Goal: Use online tool/utility: Utilize a website feature to perform a specific function

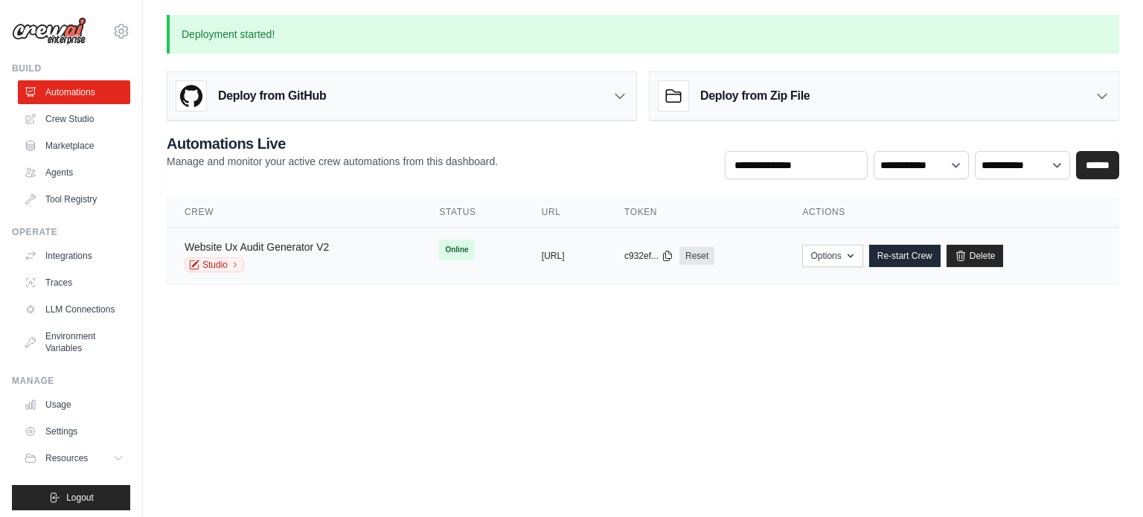
click at [271, 243] on link "Website Ux Audit Generator V2" at bounding box center [257, 247] width 144 height 12
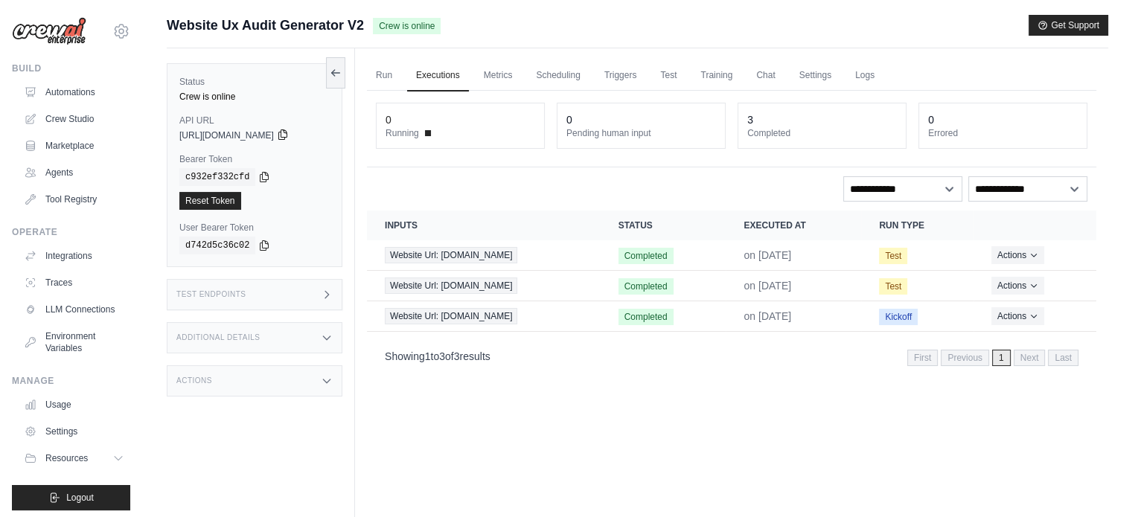
click at [289, 133] on icon at bounding box center [283, 135] width 12 height 12
click at [258, 178] on icon at bounding box center [264, 176] width 12 height 12
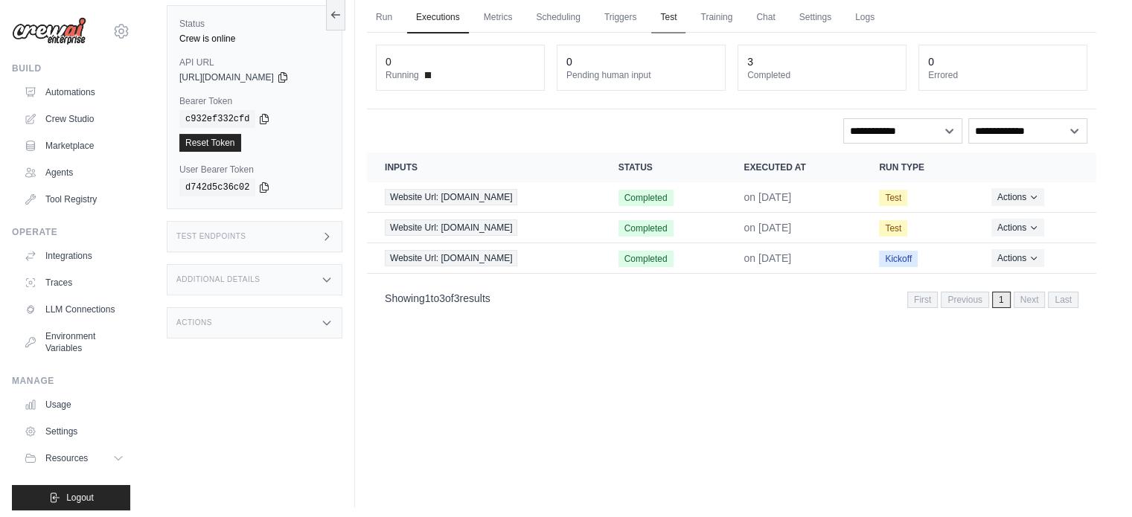
scroll to position [63, 0]
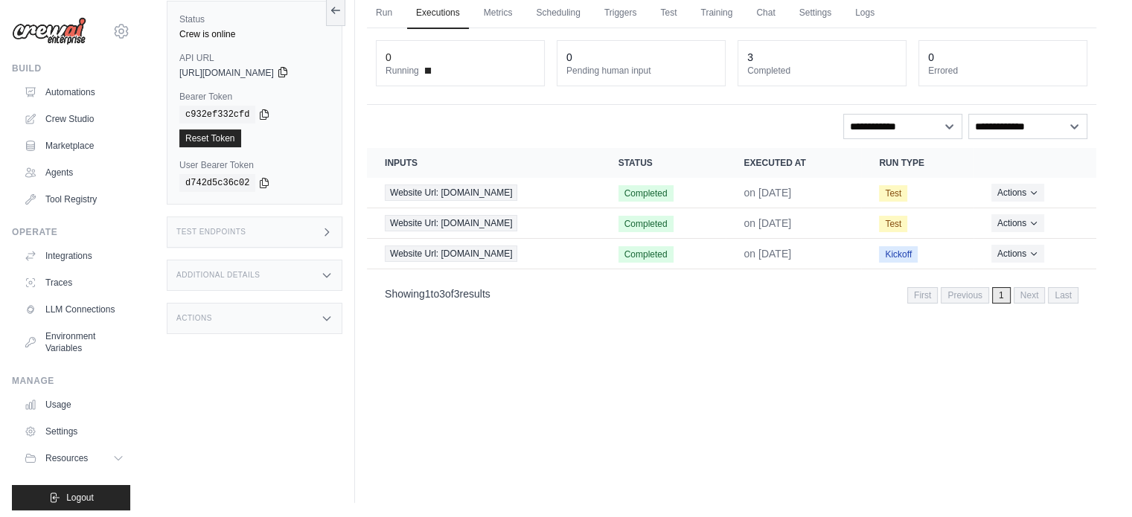
click at [289, 71] on icon at bounding box center [283, 72] width 12 height 12
click at [258, 179] on icon at bounding box center [264, 182] width 12 height 12
click at [278, 231] on div "Test Endpoints" at bounding box center [255, 232] width 176 height 31
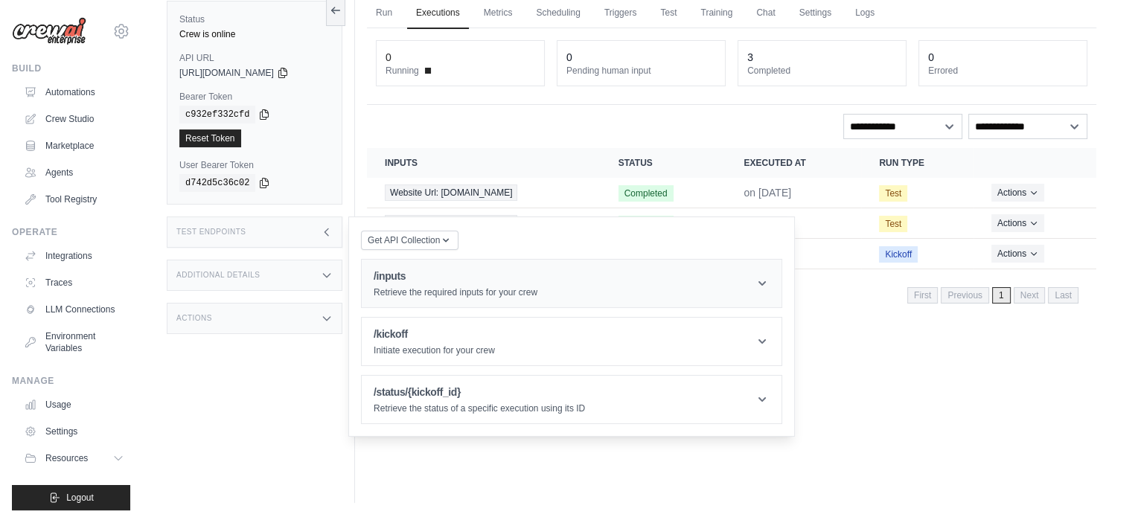
click at [410, 279] on h1 "/inputs" at bounding box center [456, 276] width 164 height 15
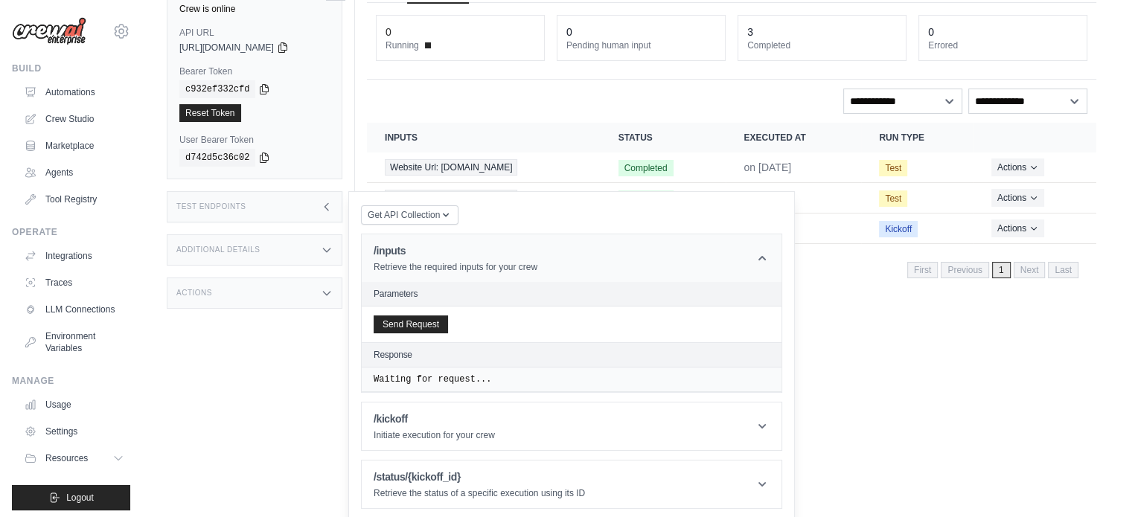
scroll to position [89, 0]
click at [430, 316] on button "Send Request" at bounding box center [411, 322] width 74 height 18
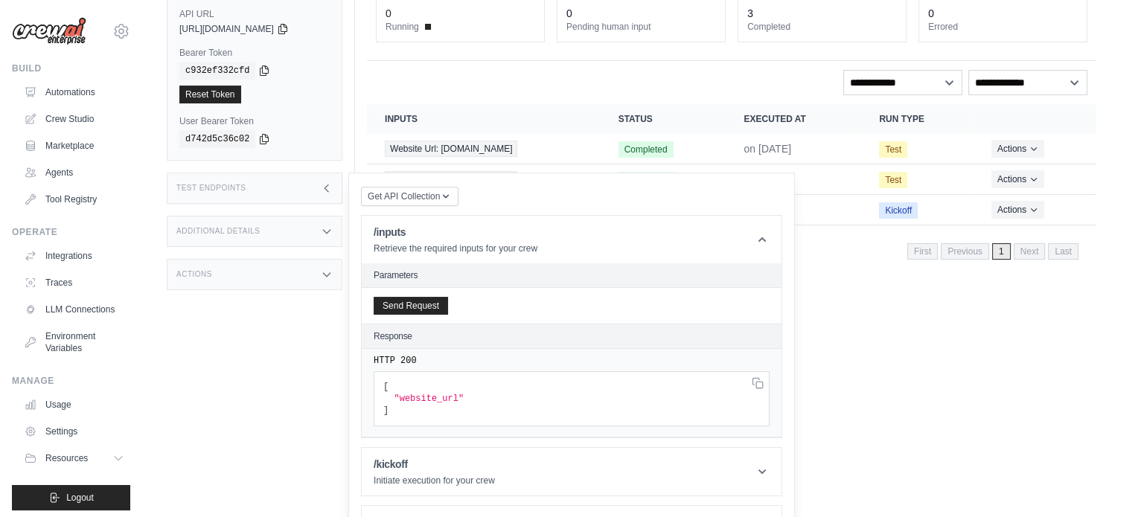
scroll to position [0, 0]
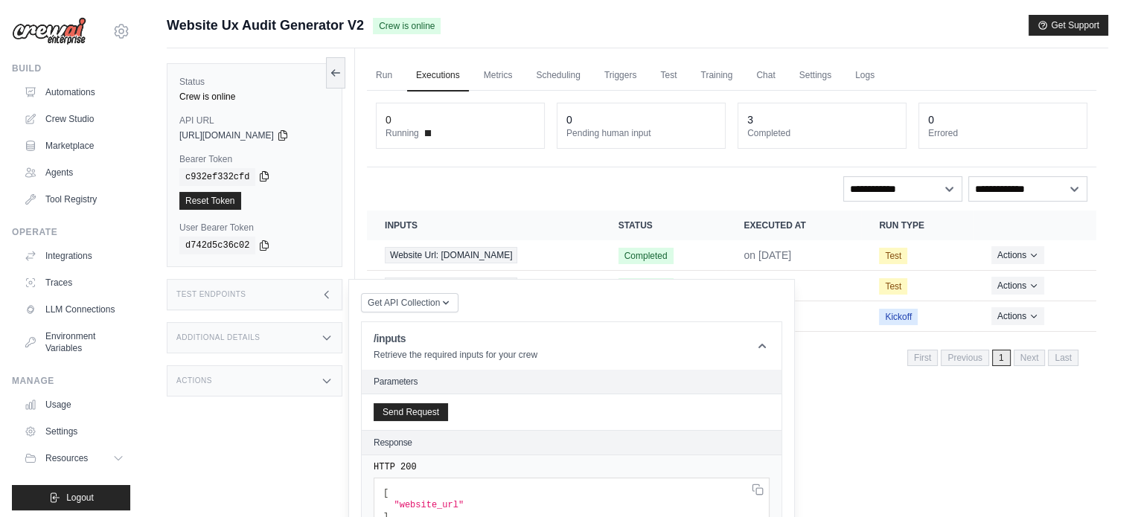
click at [261, 172] on icon at bounding box center [265, 177] width 8 height 10
click at [843, 413] on div "Run Executions Metrics Scheduling Triggers Test Training Chat Settings Logs 0 R…" at bounding box center [731, 306] width 753 height 517
click at [243, 304] on div "Test Endpoints" at bounding box center [255, 294] width 176 height 31
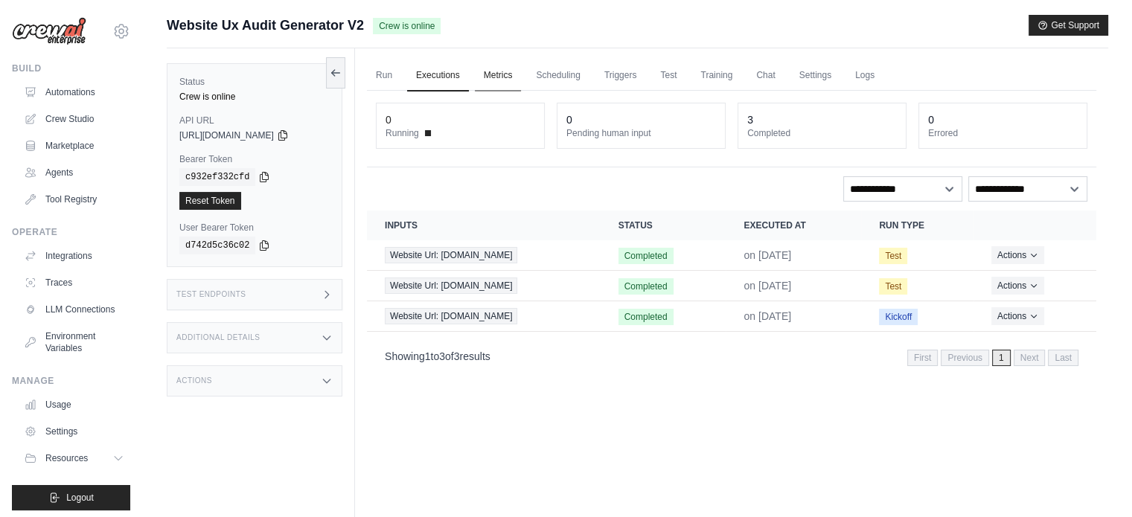
click at [505, 77] on link "Metrics" at bounding box center [498, 75] width 47 height 31
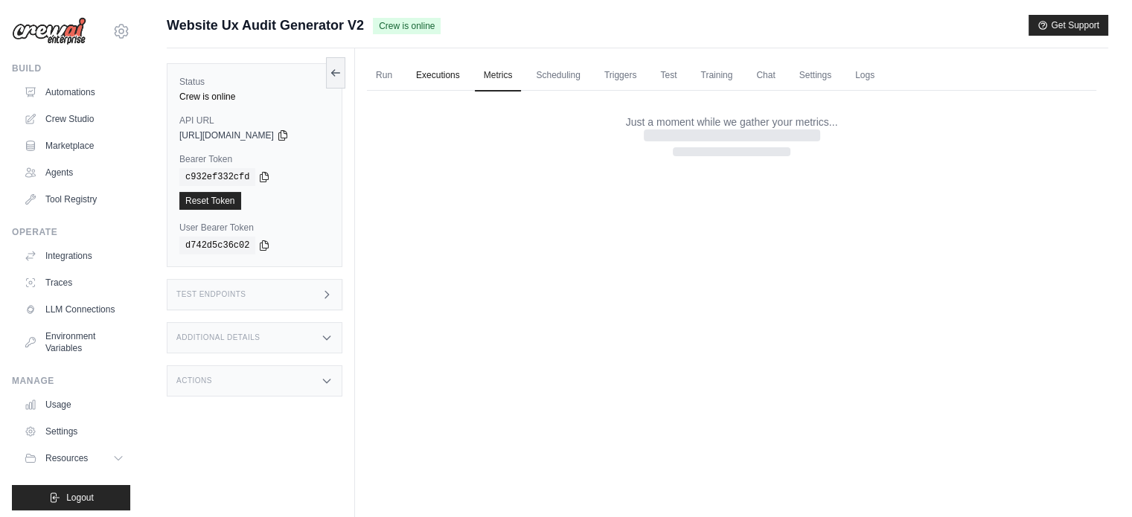
click at [438, 79] on link "Executions" at bounding box center [438, 75] width 62 height 31
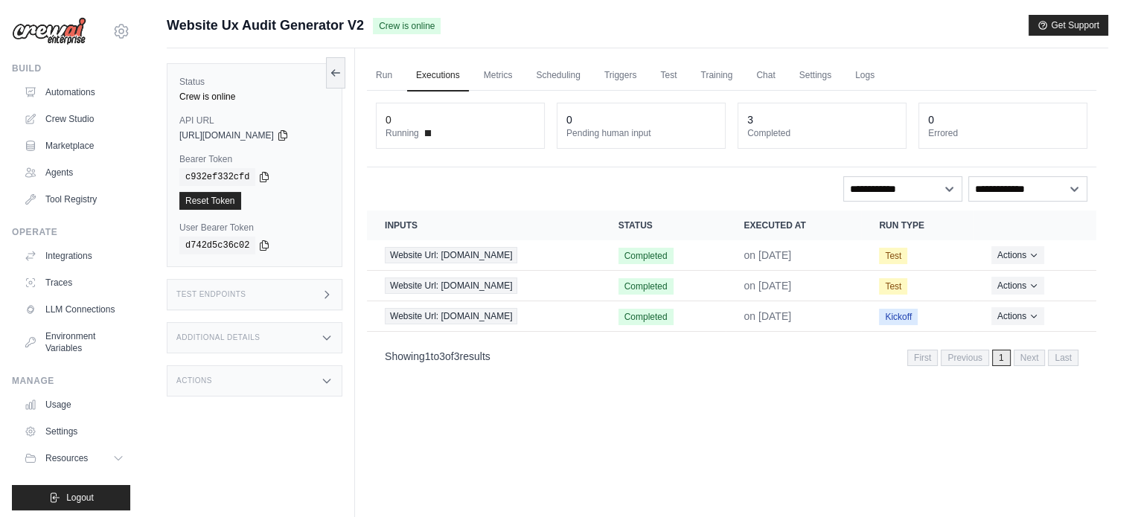
click at [607, 372] on div "Showing 1 to 3 of 3 results First Previous 1 Next Last" at bounding box center [731, 357] width 729 height 38
click at [297, 302] on div "Test Endpoints" at bounding box center [255, 294] width 176 height 31
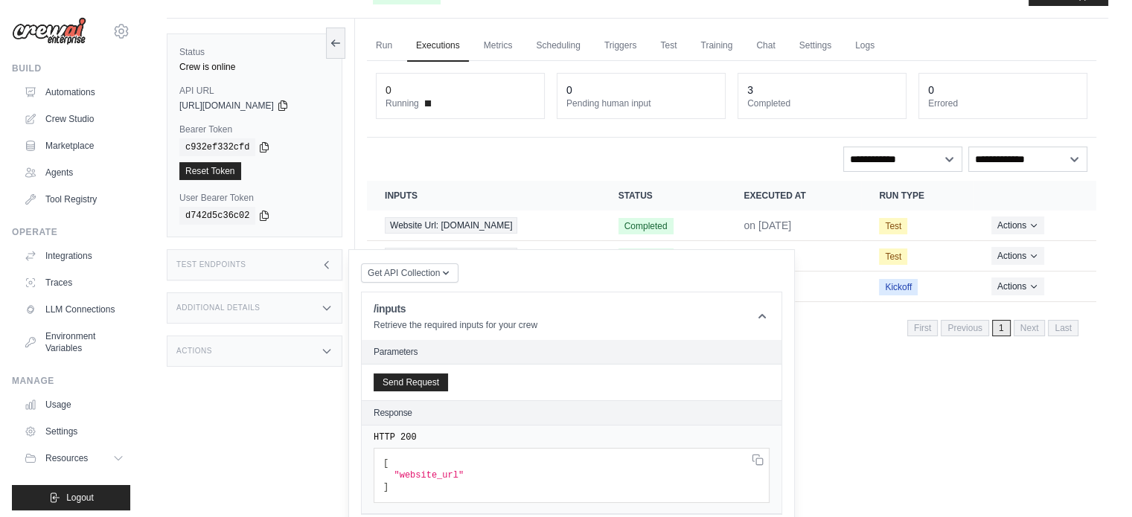
scroll to position [149, 0]
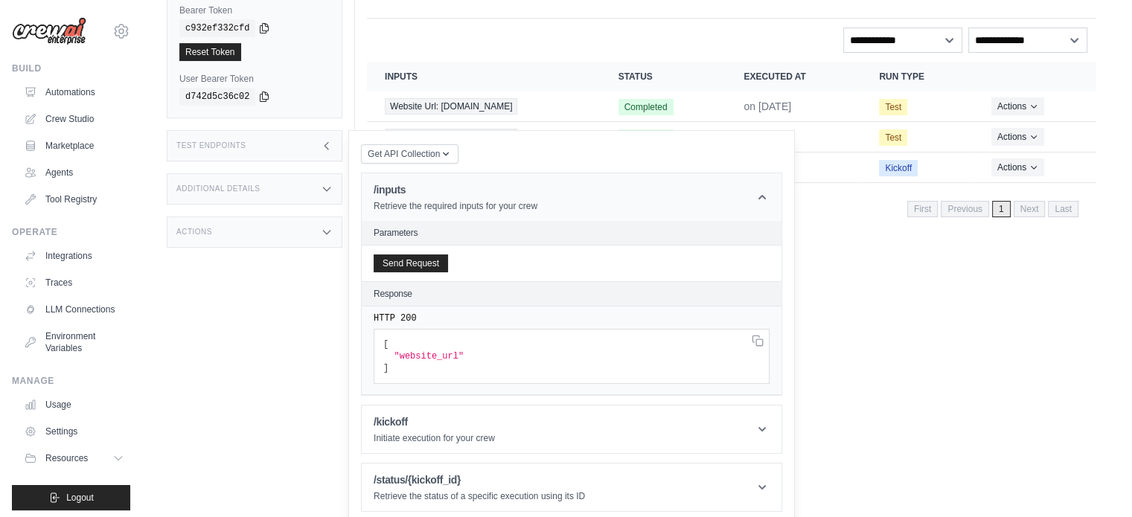
click at [563, 202] on header "/inputs Retrieve the required inputs for your crew" at bounding box center [572, 197] width 420 height 48
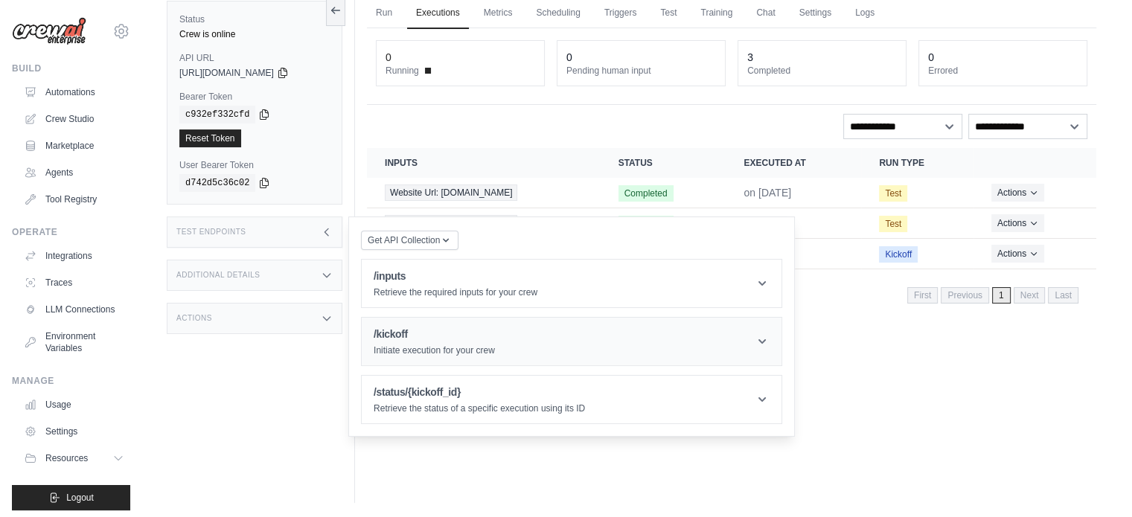
click at [563, 349] on header "/kickoff Initiate execution for your crew" at bounding box center [572, 342] width 420 height 48
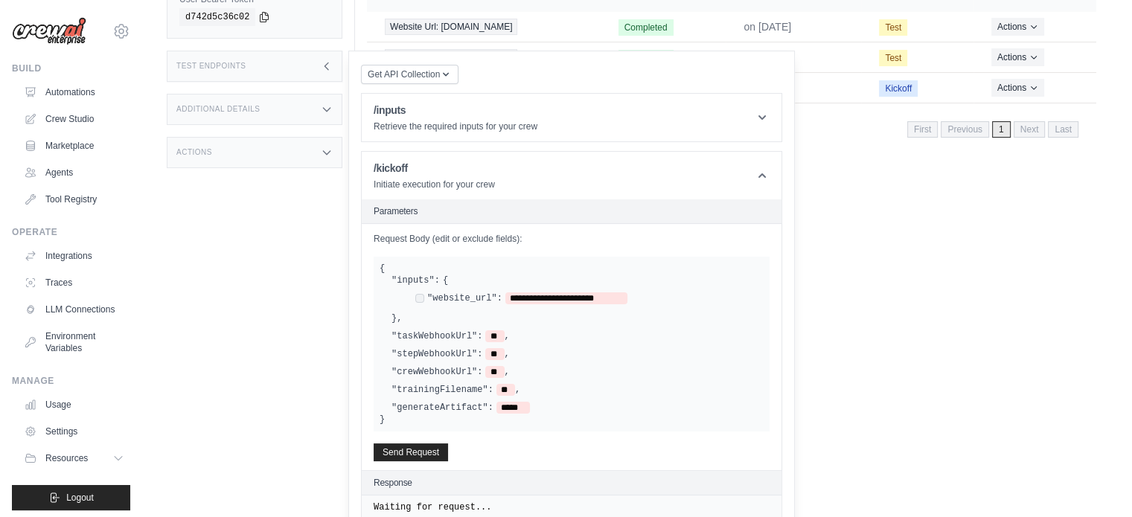
scroll to position [223, 0]
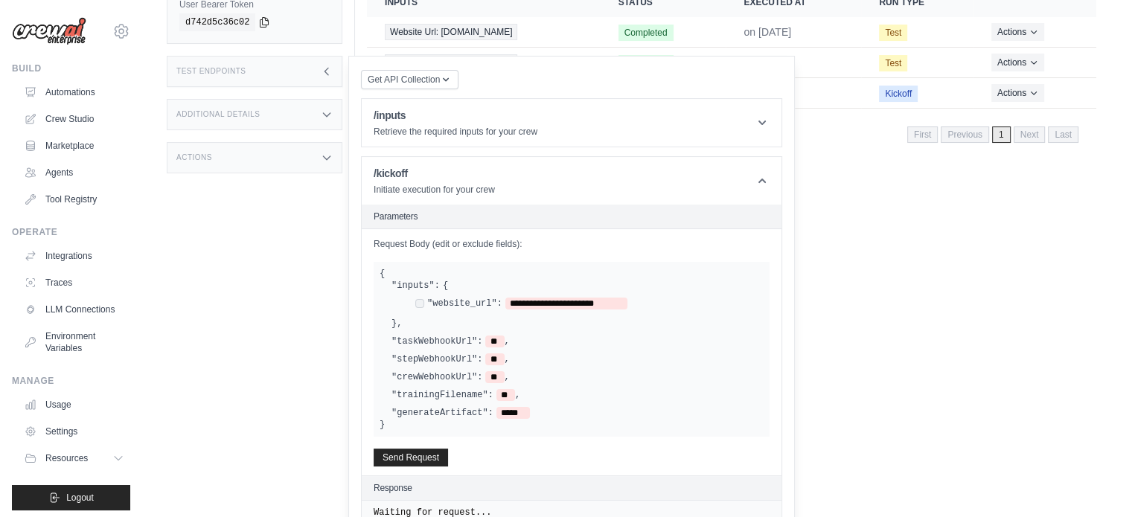
click at [651, 294] on div "**********" at bounding box center [578, 305] width 372 height 26
click at [626, 298] on div "**********" at bounding box center [589, 305] width 348 height 14
click at [419, 308] on div "**********" at bounding box center [521, 304] width 212 height 12
click at [436, 298] on label ""website_url":" at bounding box center [464, 304] width 75 height 12
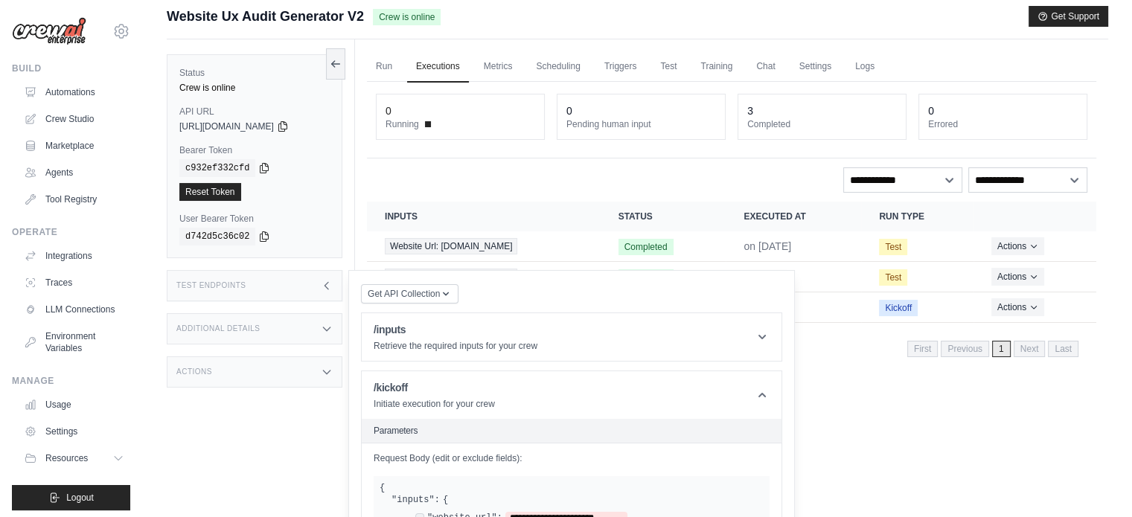
scroll to position [0, 0]
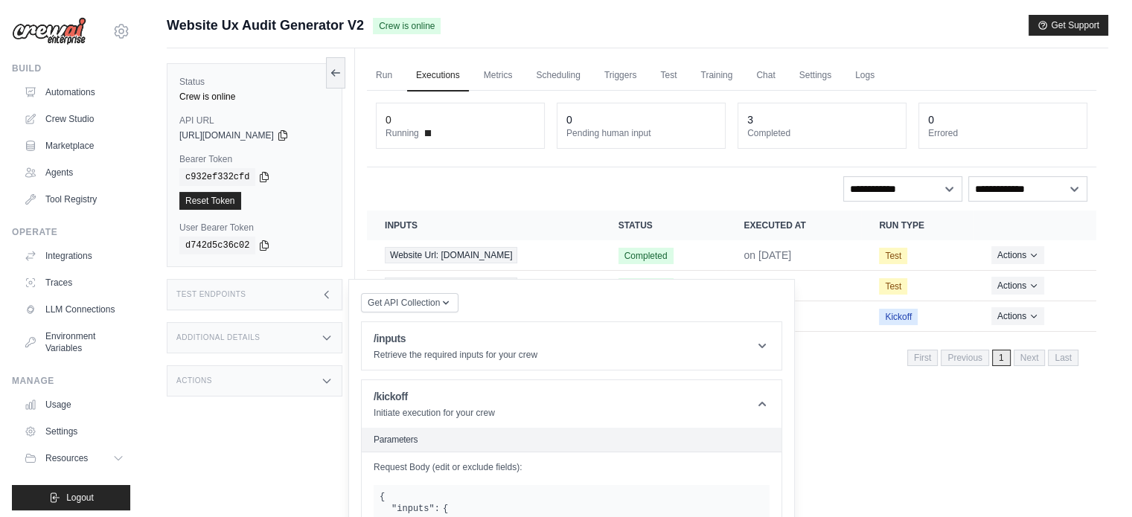
click at [930, 390] on div "Run Executions Metrics Scheduling Triggers Test Training Chat Settings Logs 0 R…" at bounding box center [731, 306] width 753 height 517
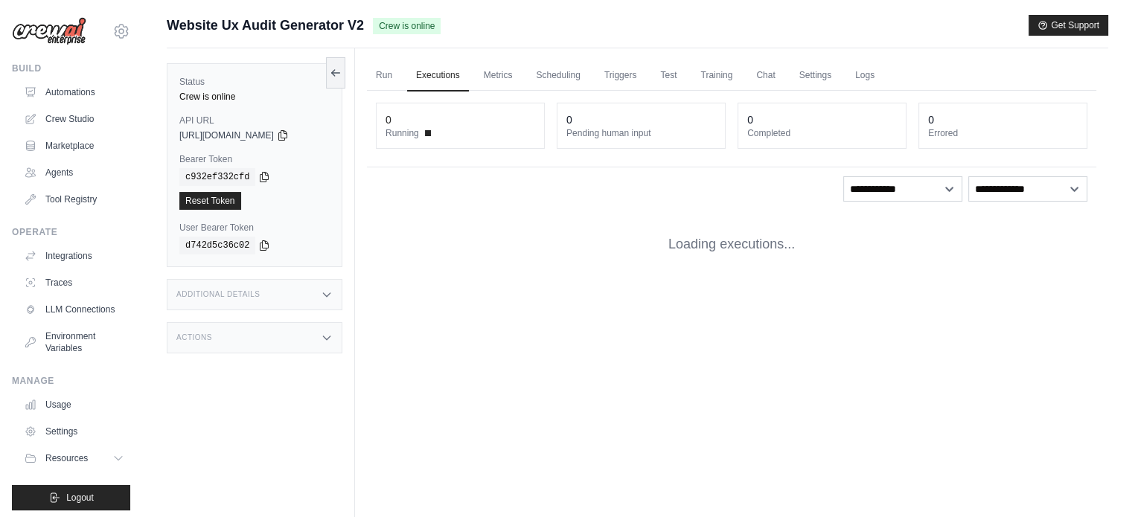
click at [298, 441] on div "Status Crew is online API URL copied https://website-ux-audit-generator-v1-64a9…" at bounding box center [261, 306] width 188 height 517
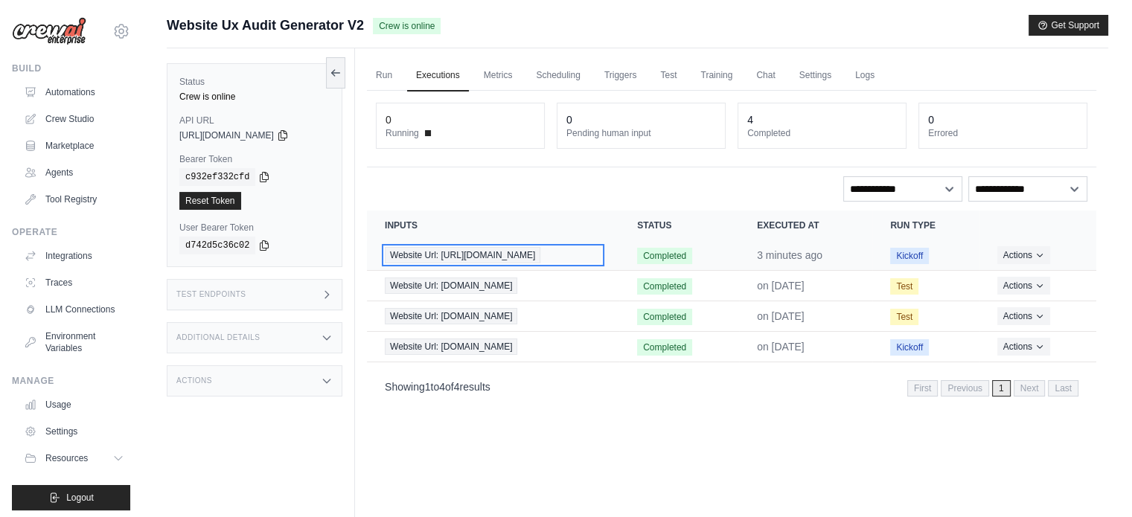
click at [601, 258] on div "Website Url: [URL][DOMAIN_NAME]" at bounding box center [493, 255] width 217 height 16
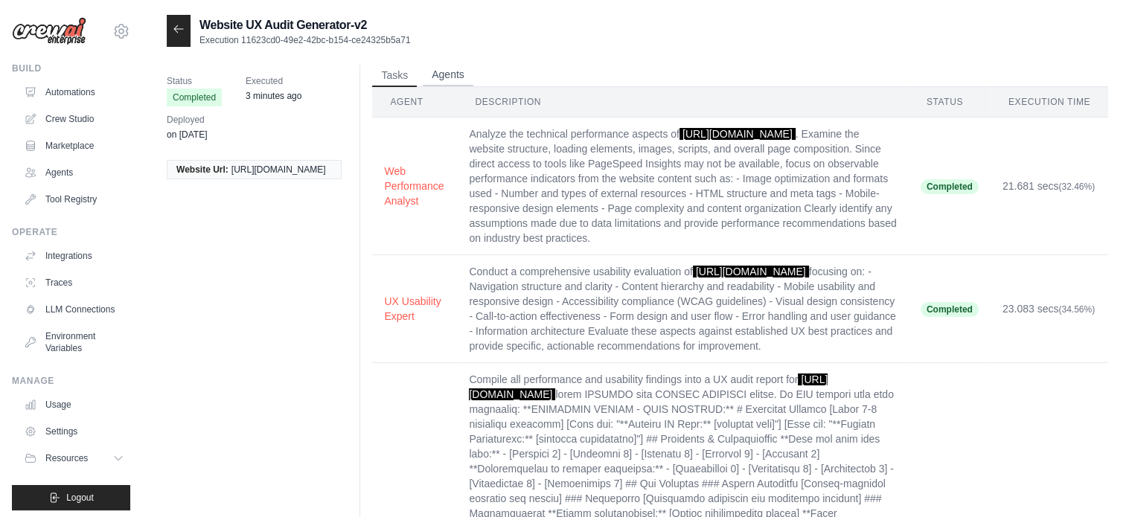
click at [456, 78] on button "Agents" at bounding box center [448, 75] width 51 height 22
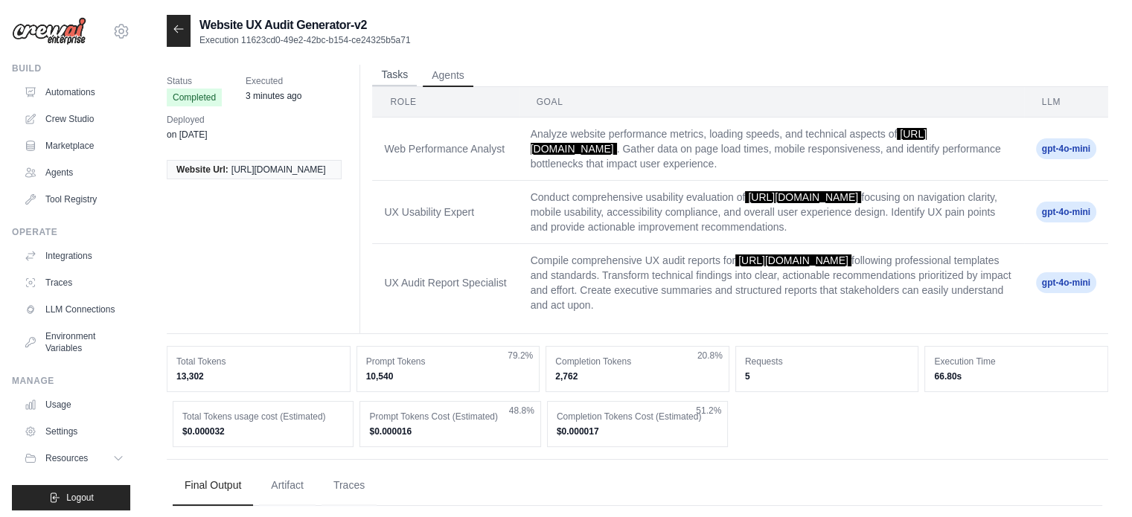
click at [400, 78] on button "Tasks" at bounding box center [394, 75] width 45 height 22
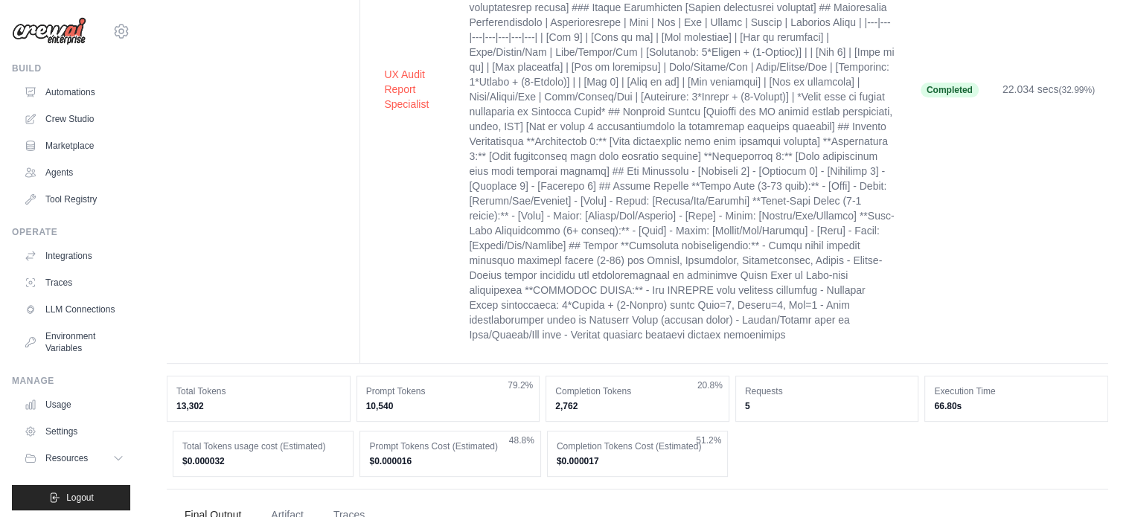
scroll to position [521, 0]
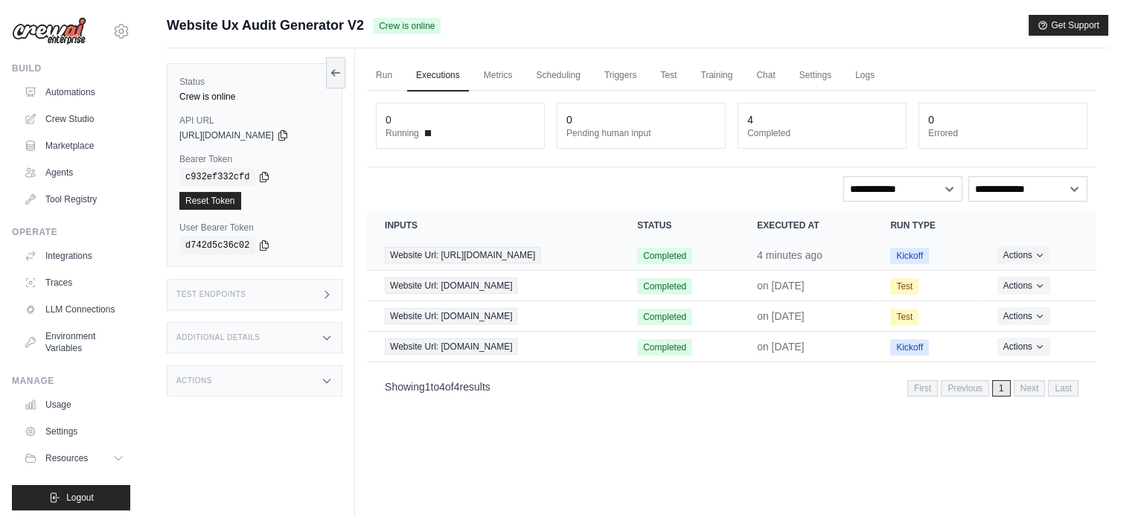
click at [619, 258] on td "Website Url: [URL][DOMAIN_NAME]" at bounding box center [493, 255] width 252 height 31
click at [1038, 248] on button "Actions" at bounding box center [1023, 255] width 53 height 18
click at [1028, 273] on link "View Details" at bounding box center [1030, 282] width 95 height 24
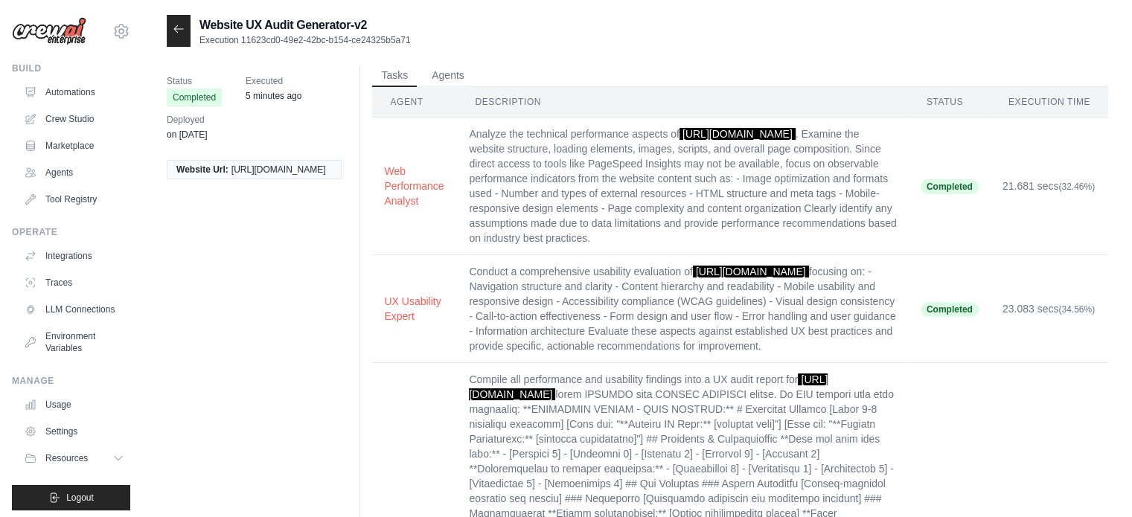
click at [426, 89] on th "Agent" at bounding box center [414, 102] width 85 height 31
click at [435, 83] on button "Agents" at bounding box center [448, 75] width 51 height 22
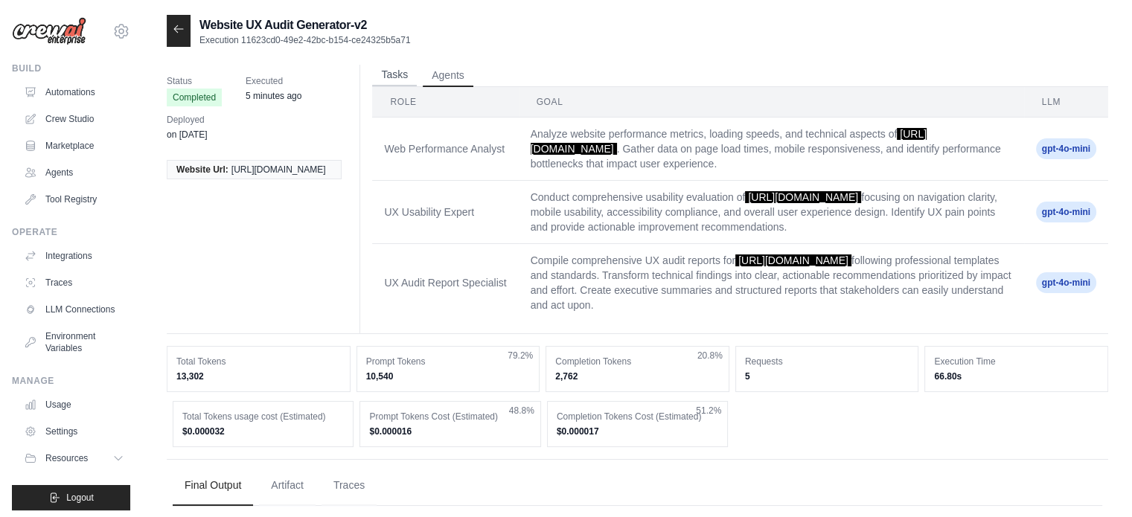
click at [386, 83] on button "Tasks" at bounding box center [394, 75] width 45 height 22
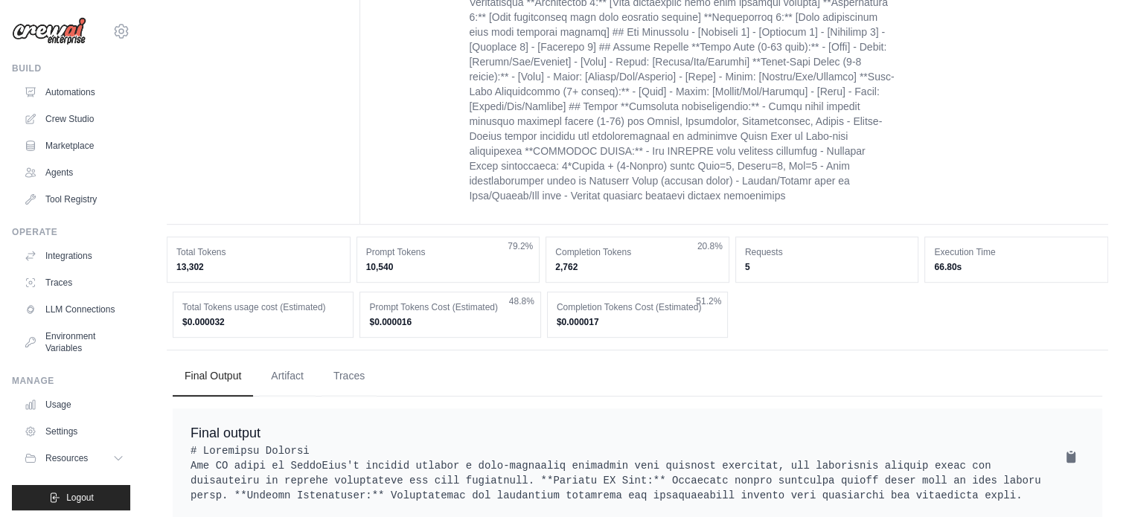
scroll to position [670, 0]
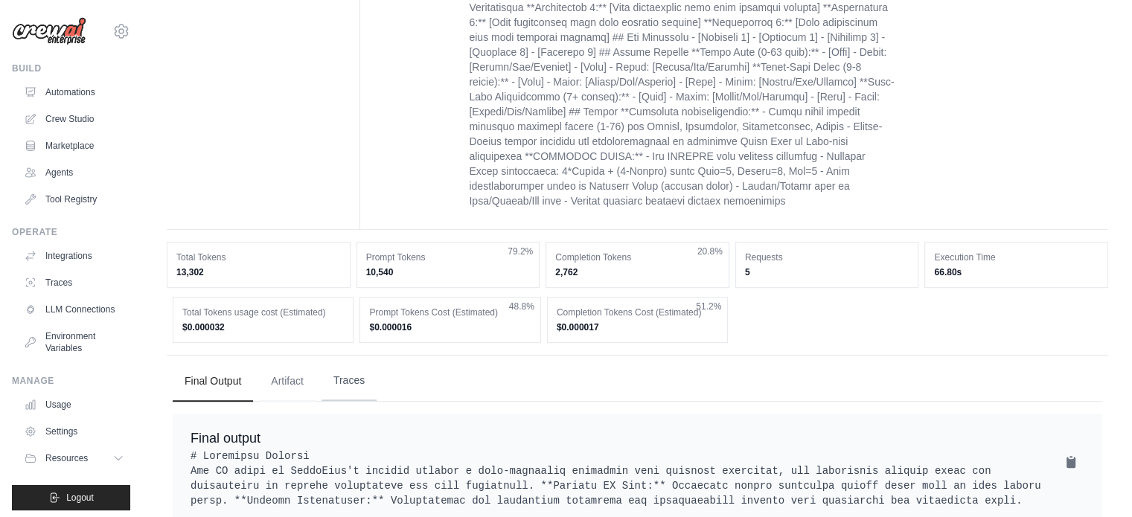
click at [336, 400] on button "Traces" at bounding box center [349, 381] width 55 height 40
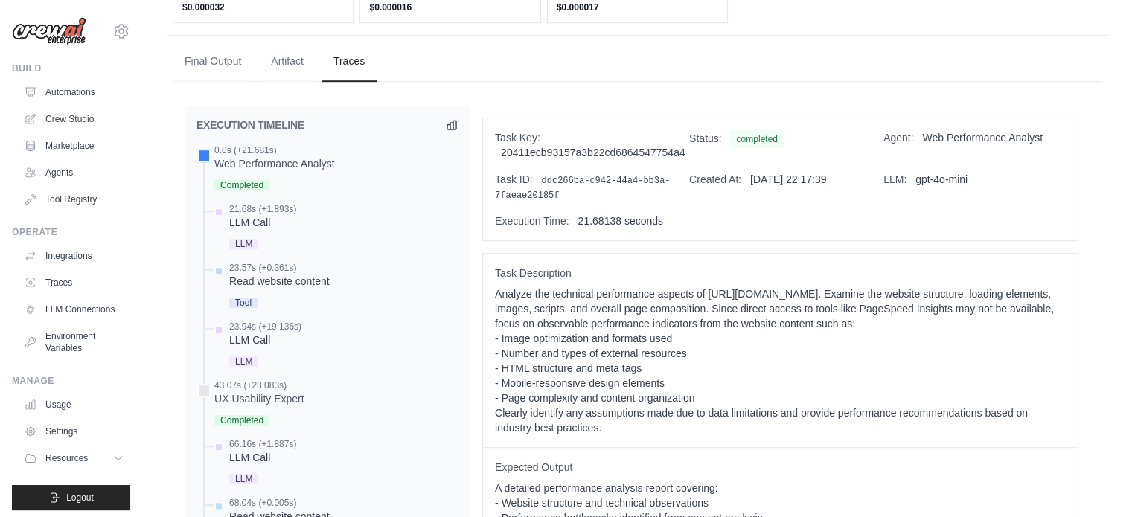
scroll to position [968, 0]
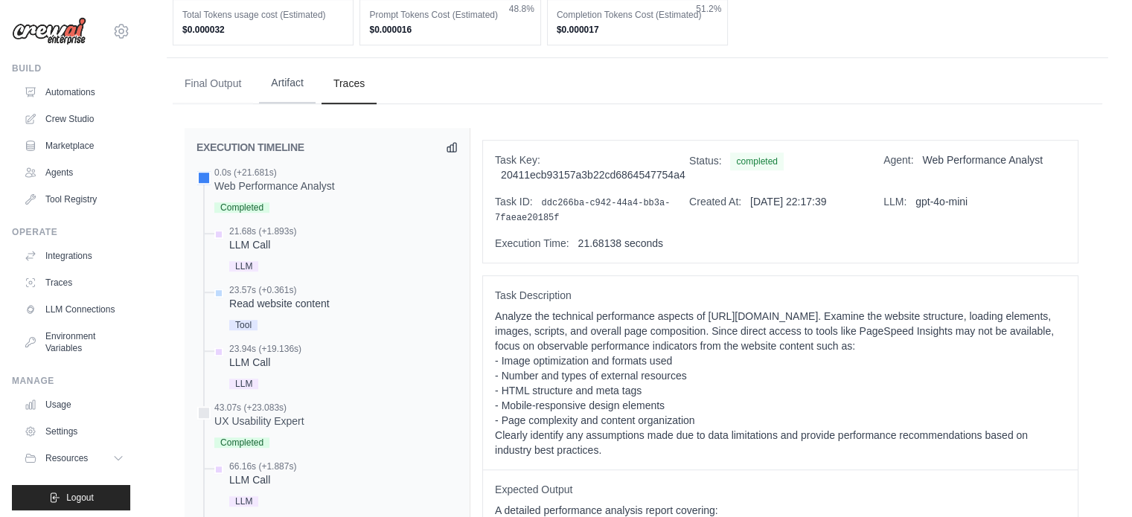
click at [293, 88] on button "Artifact" at bounding box center [287, 83] width 57 height 40
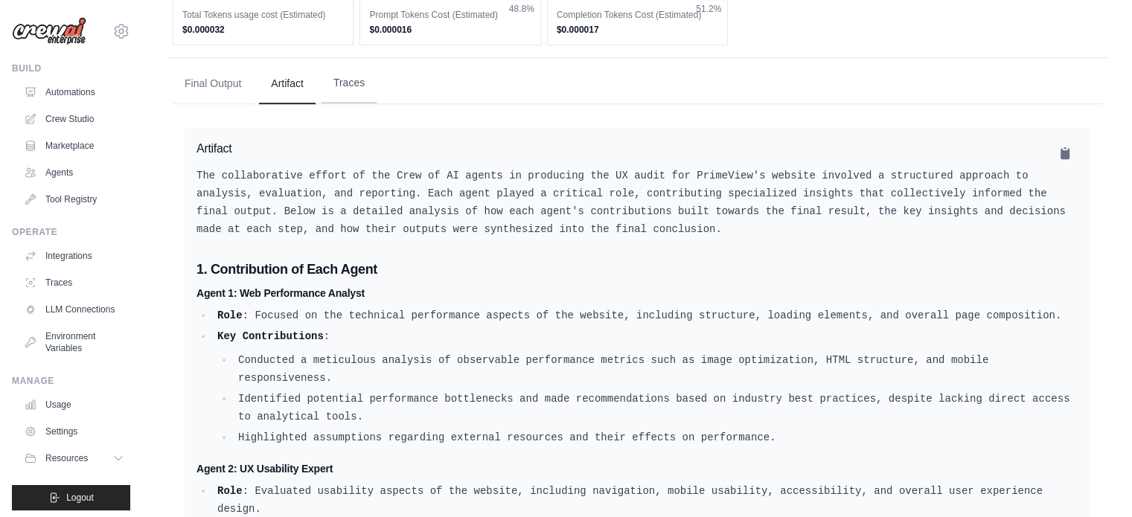
click at [342, 103] on button "Traces" at bounding box center [349, 83] width 55 height 40
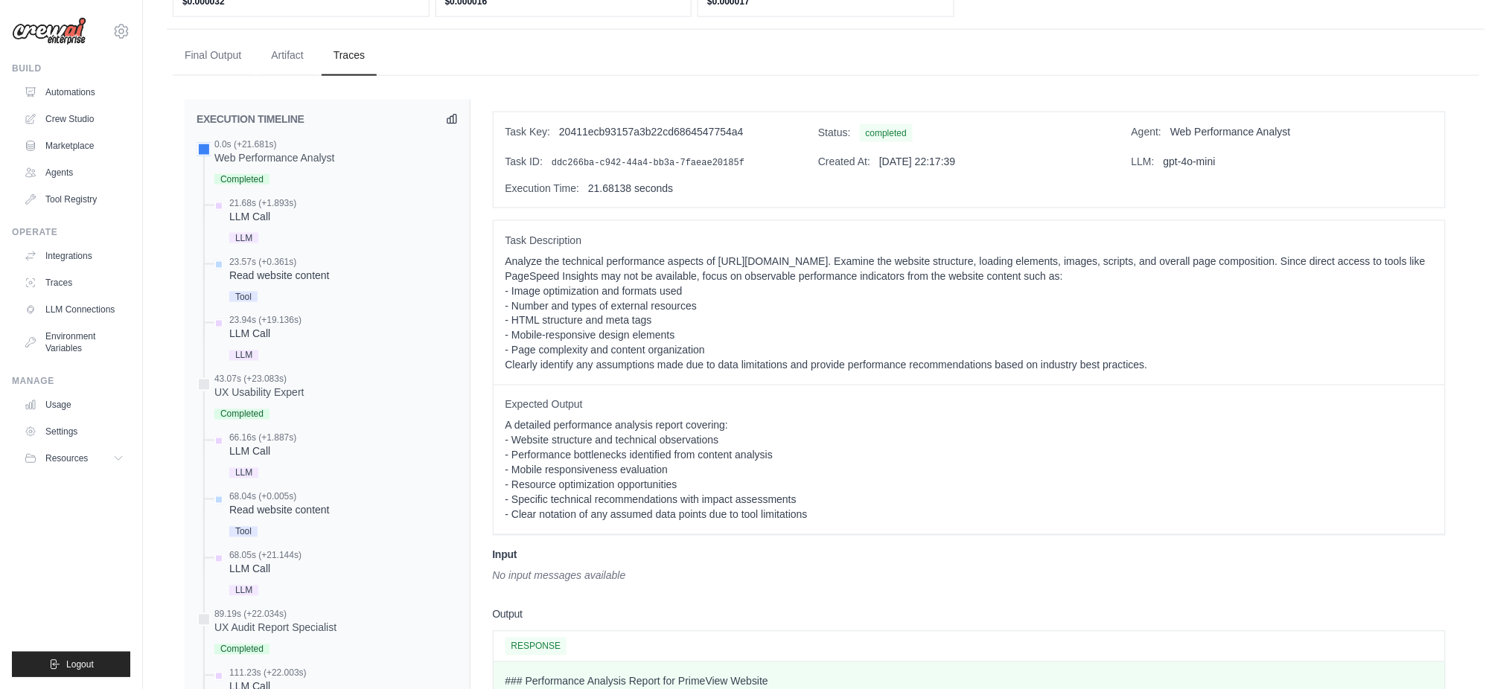
scroll to position [719, 0]
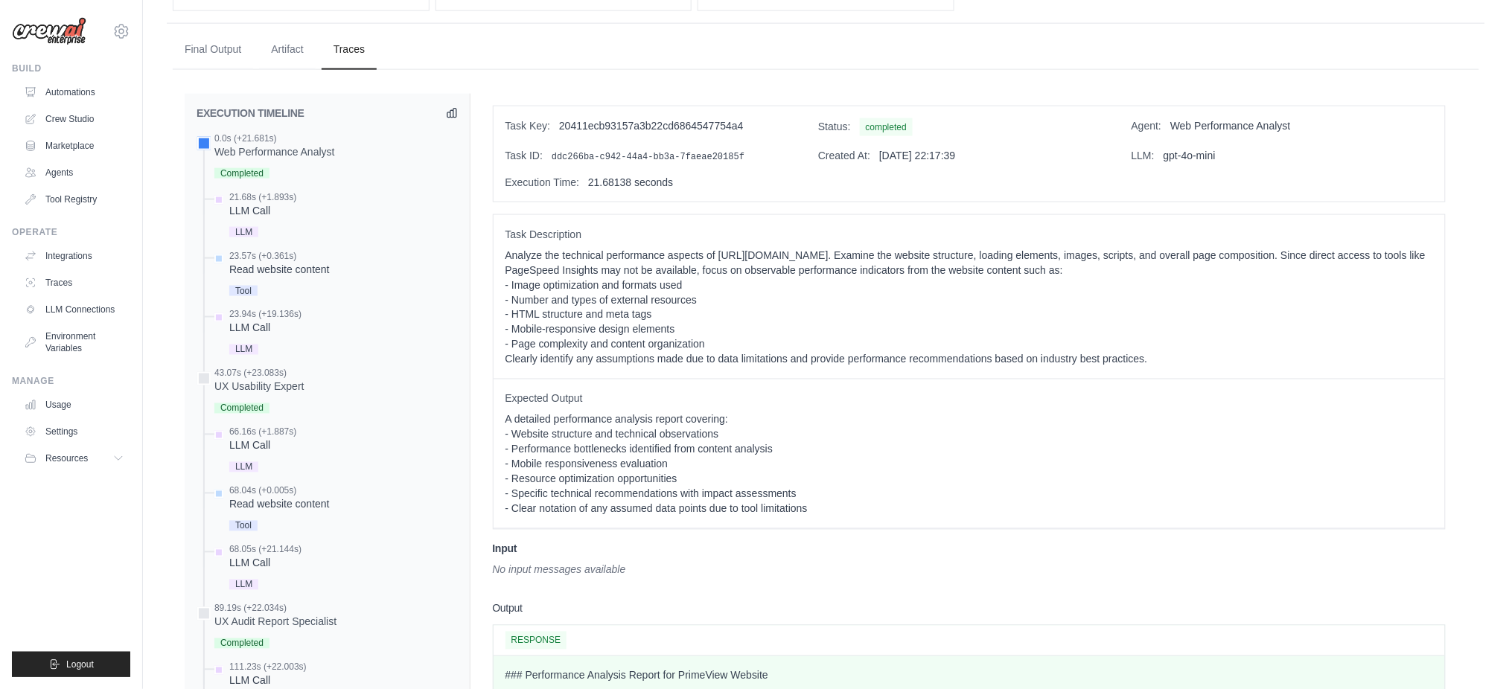
click at [1131, 144] on div "Task Key: 20411ecb93157a3b22cd6864547754a4 Status: completed Agent: Web Perform…" at bounding box center [969, 153] width 951 height 95
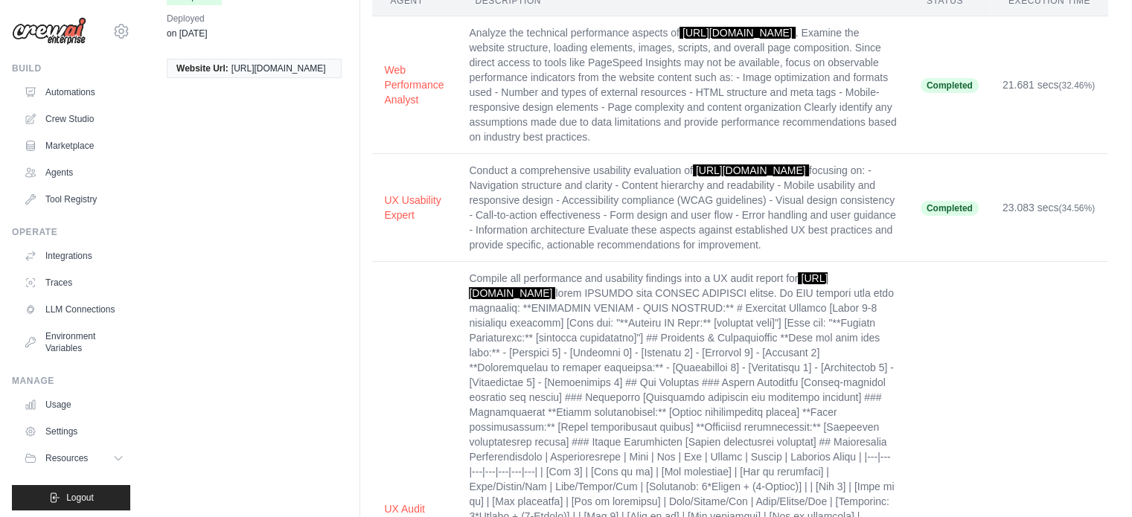
scroll to position [447, 0]
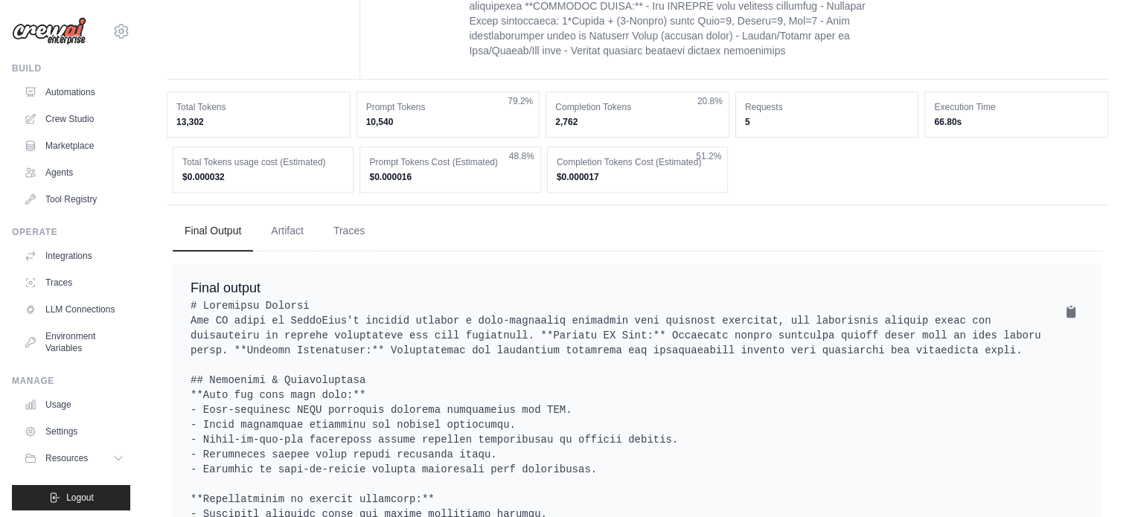
scroll to position [819, 0]
click at [343, 243] on button "Traces" at bounding box center [349, 232] width 55 height 40
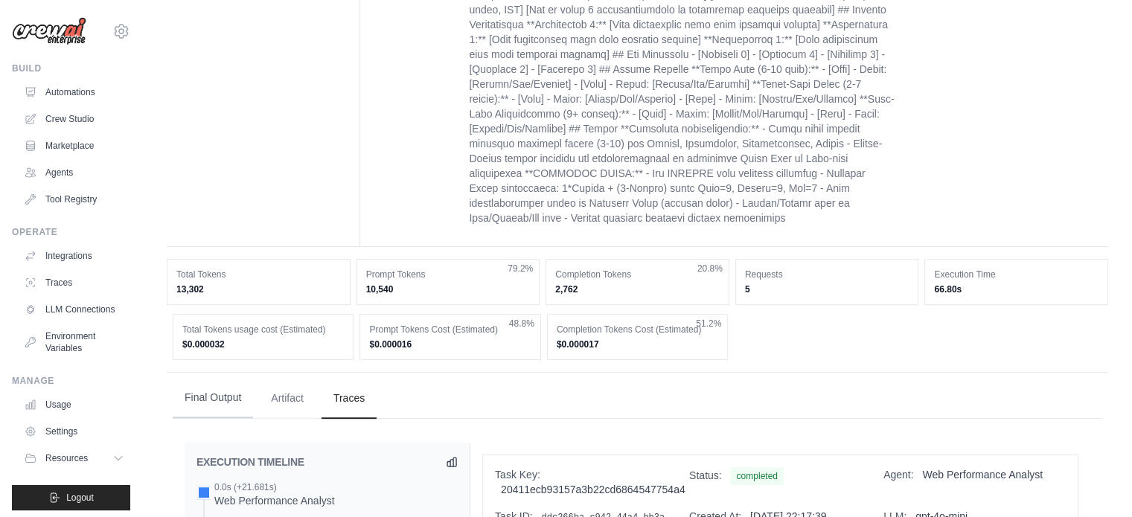
scroll to position [648, 0]
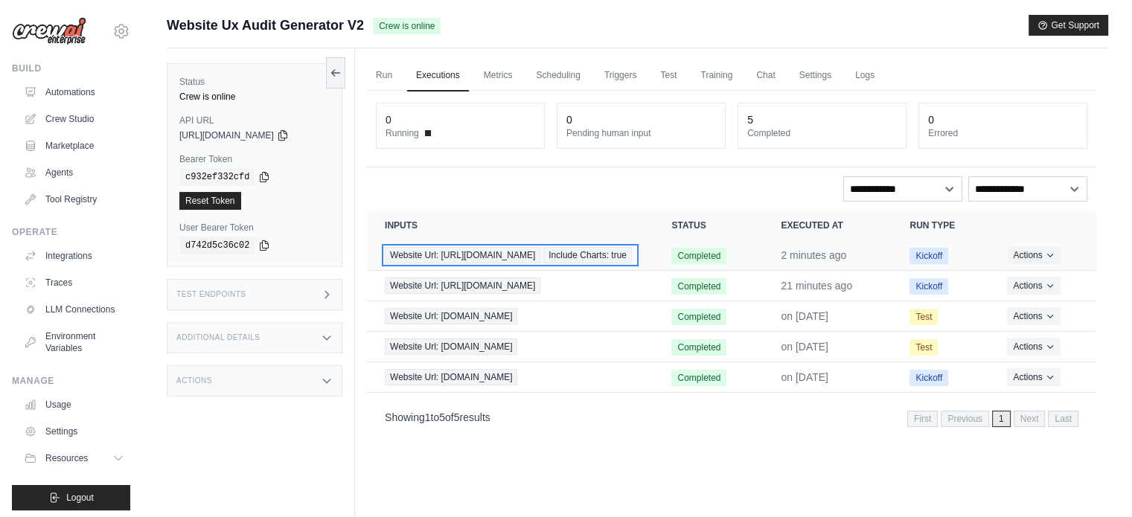
click at [590, 264] on div "Website Url: https://www.primeview.com Include Charts: true" at bounding box center [510, 255] width 251 height 16
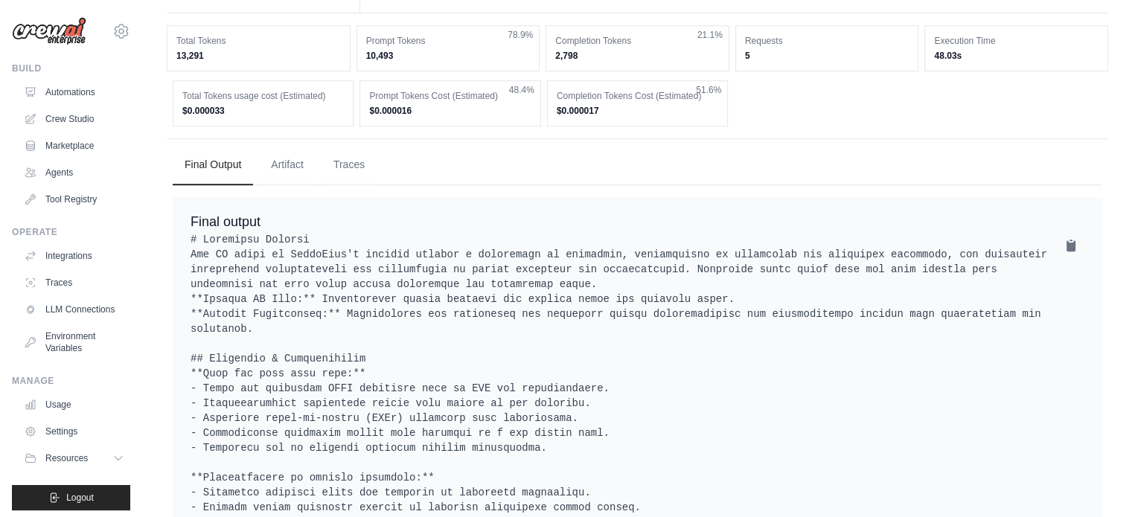
scroll to position [893, 0]
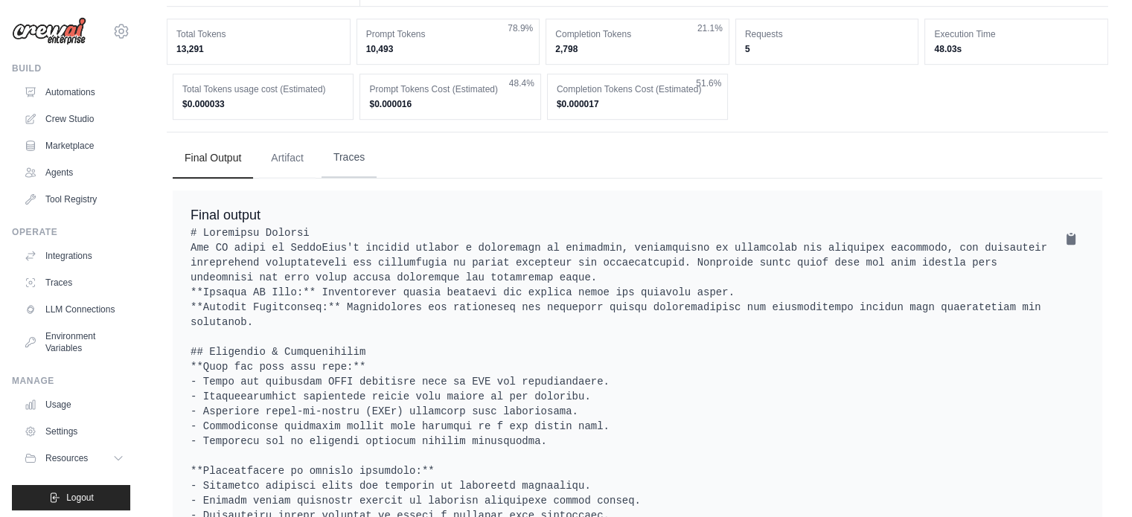
click at [348, 168] on button "Traces" at bounding box center [349, 158] width 55 height 40
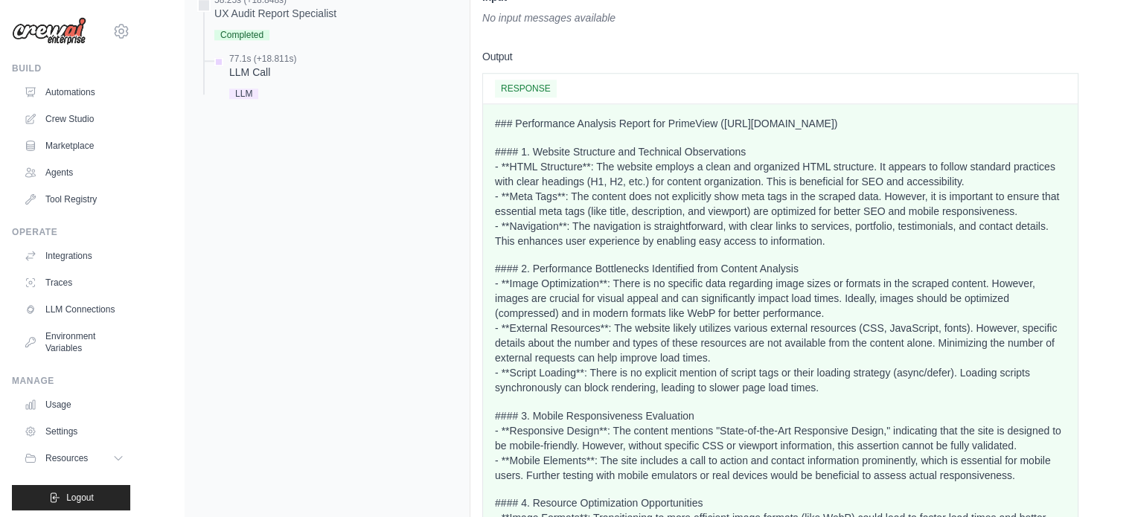
scroll to position [1685, 0]
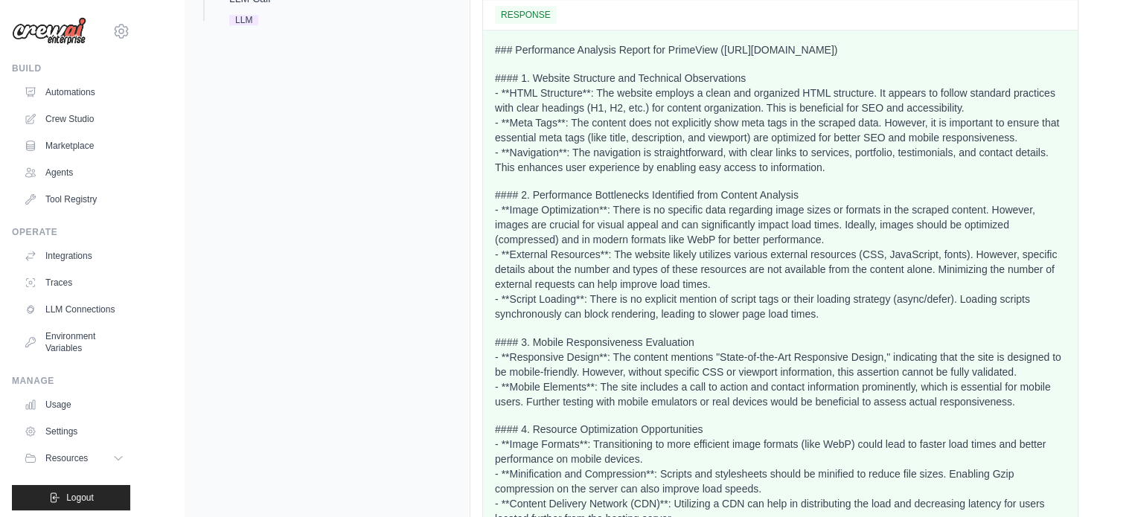
click at [503, 57] on p "### Performance Analysis Report for PrimeView ([URL][DOMAIN_NAME])" at bounding box center [780, 49] width 571 height 15
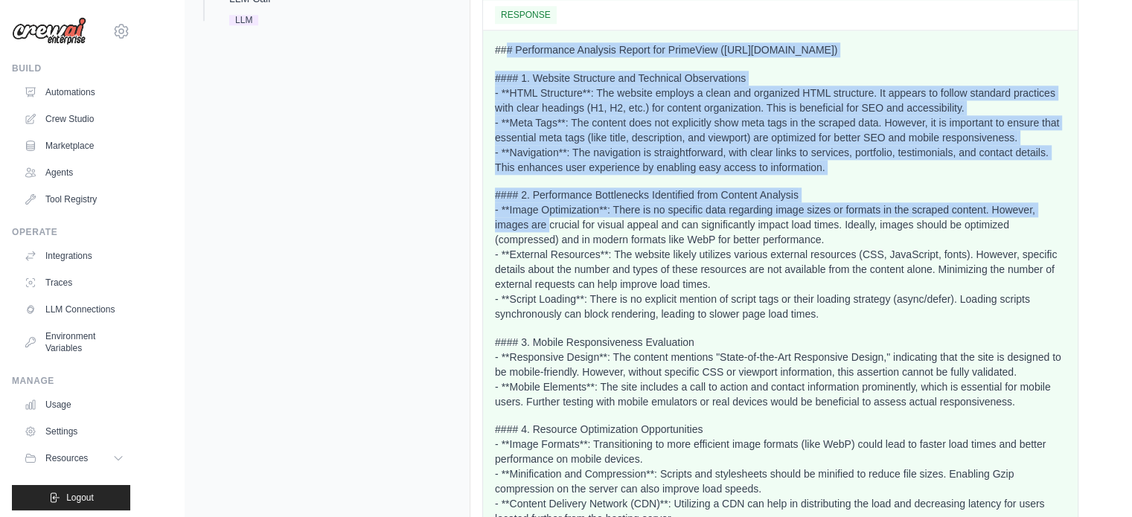
drag, startPoint x: 503, startPoint y: 62, endPoint x: 545, endPoint y: 232, distance: 174.8
click at [545, 232] on div "### Performance Analysis Report for PrimeView ([URL][DOMAIN_NAME]) #### 1. Webs…" at bounding box center [780, 430] width 571 height 776
click at [500, 98] on p "#### 1. Website Structure and Technical Observations - **HTML Structure**: The …" at bounding box center [780, 123] width 571 height 104
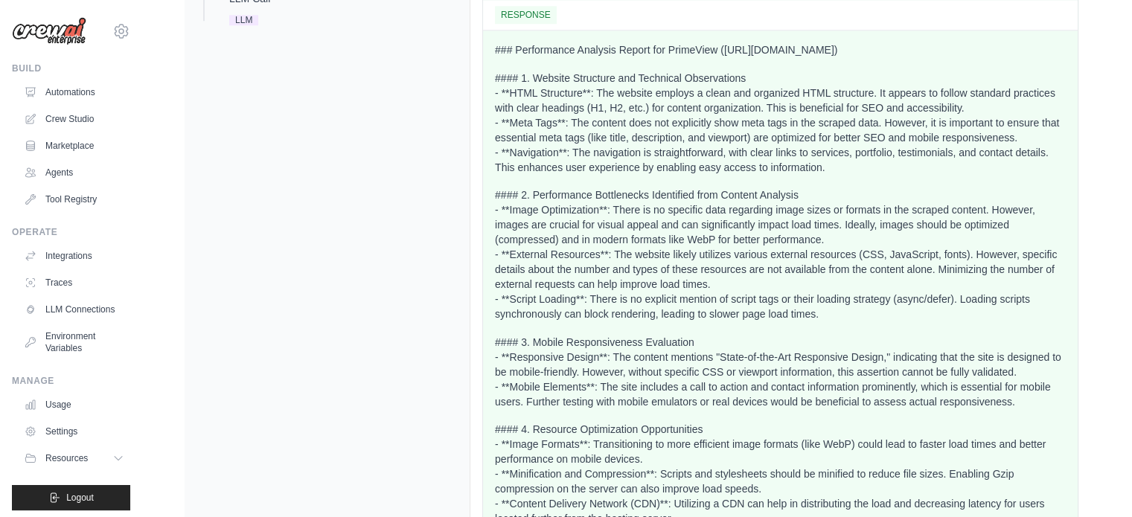
click at [507, 57] on p "### Performance Analysis Report for PrimeView ([URL][DOMAIN_NAME])" at bounding box center [780, 49] width 571 height 15
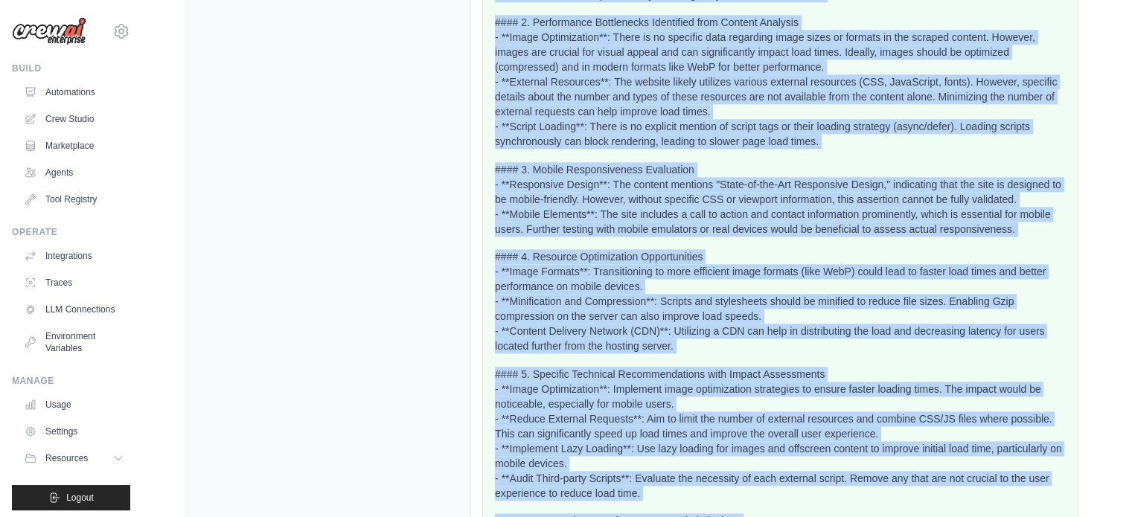
scroll to position [2057, 0]
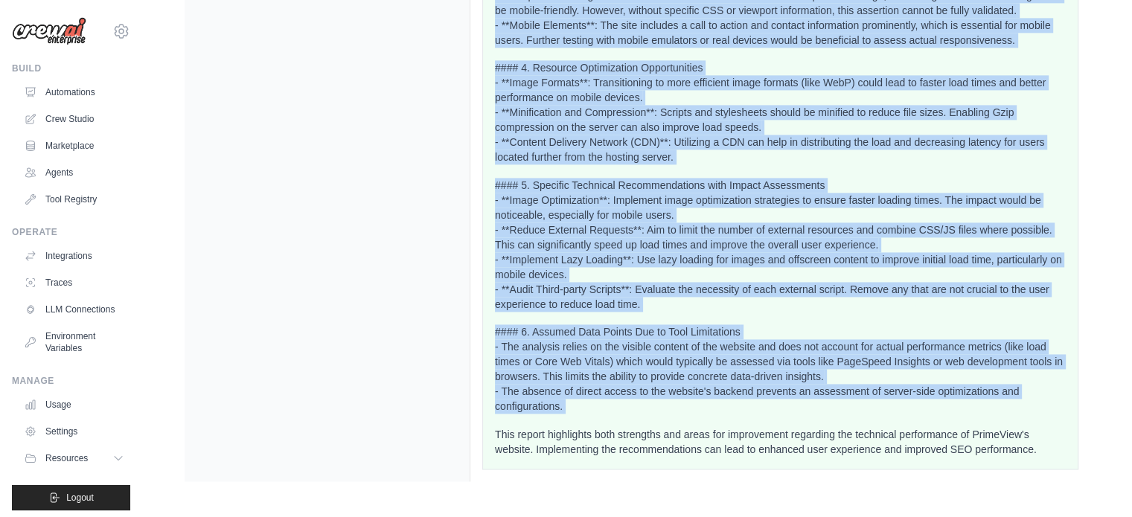
drag, startPoint x: 507, startPoint y: 64, endPoint x: 689, endPoint y: 413, distance: 393.9
click at [689, 413] on div "### Performance Analysis Report for PrimeView ([URL][DOMAIN_NAME]) #### 1. Webs…" at bounding box center [780, 69] width 571 height 776
copy div "### Performance Analysis Report for PrimeView ([URL][DOMAIN_NAME]) #### 1. Webs…"
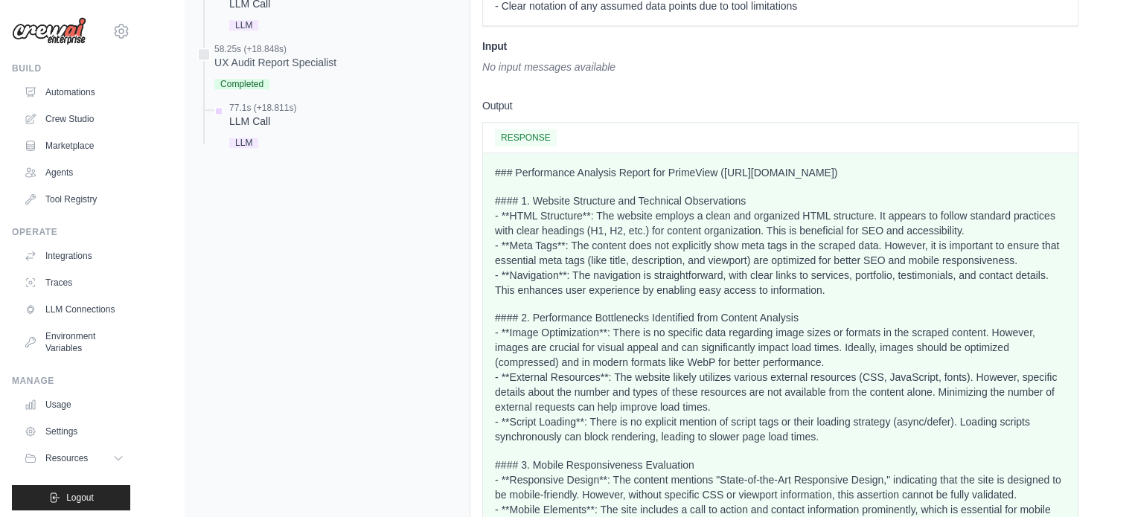
scroll to position [1563, 0]
click at [497, 179] on p "### Performance Analysis Report for PrimeView ([URL][DOMAIN_NAME])" at bounding box center [780, 171] width 571 height 15
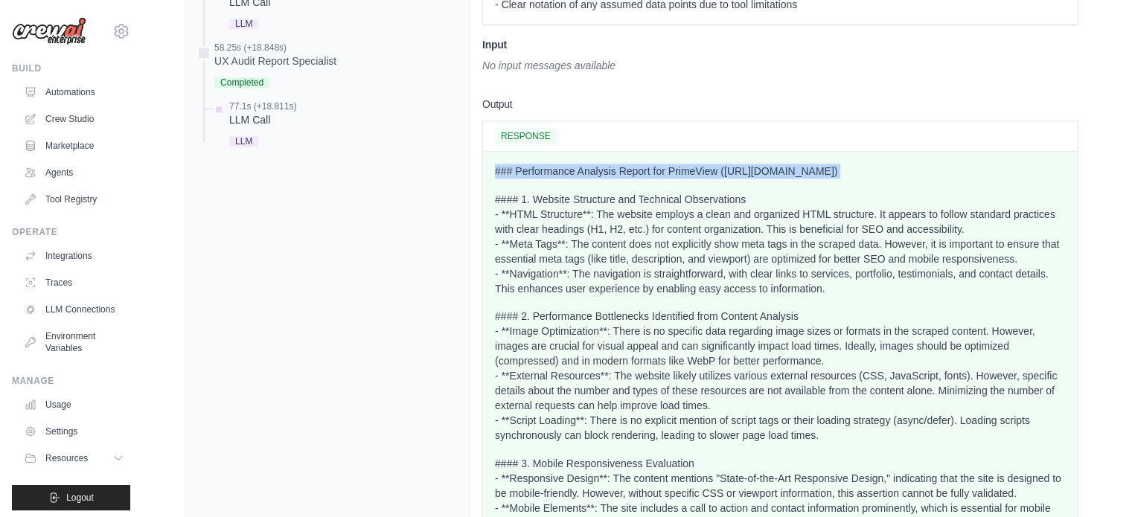
click at [497, 179] on p "### Performance Analysis Report for PrimeView ([URL][DOMAIN_NAME])" at bounding box center [780, 171] width 571 height 15
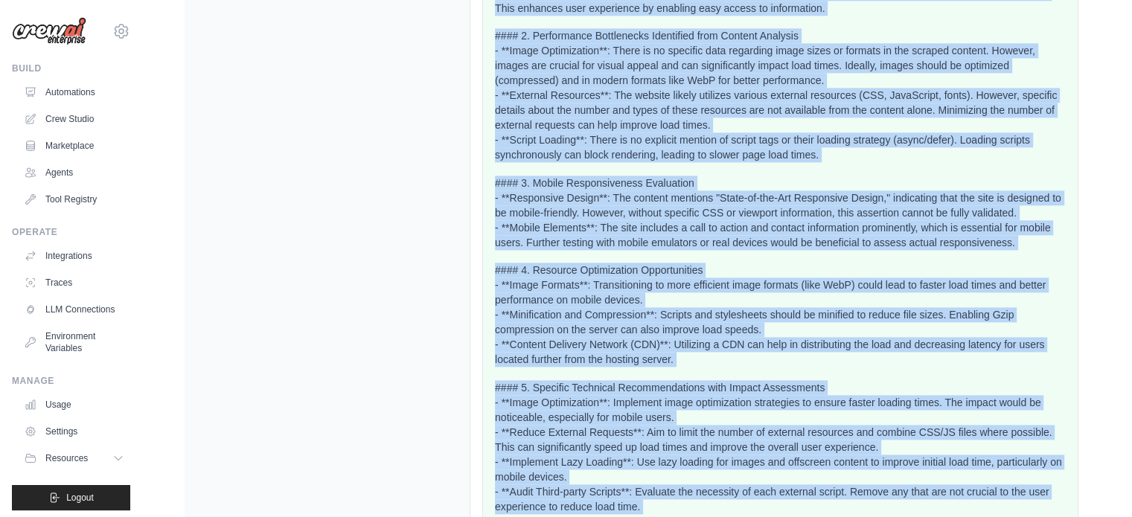
scroll to position [2057, 0]
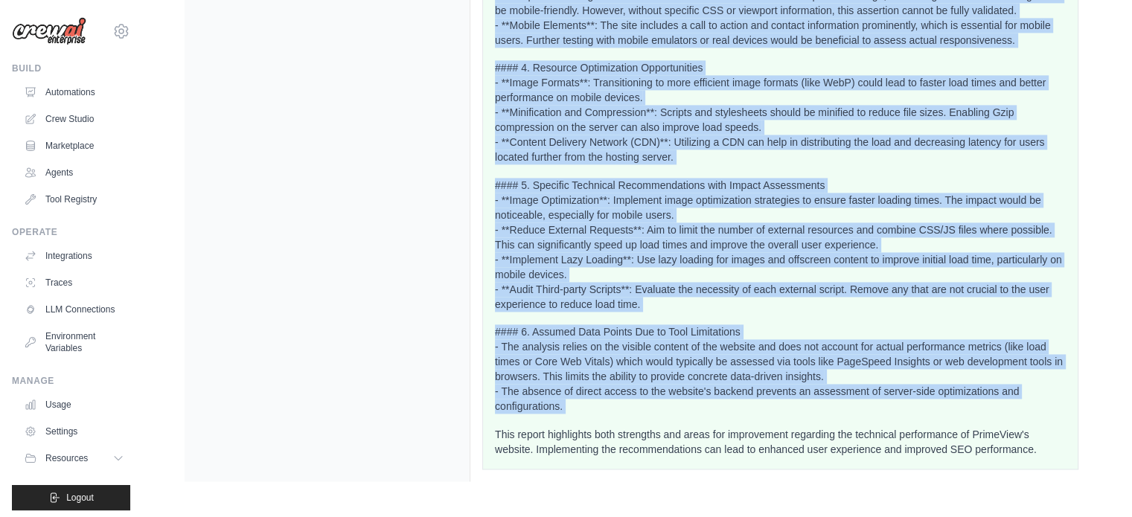
drag, startPoint x: 497, startPoint y: 182, endPoint x: 649, endPoint y: 402, distance: 267.6
click at [649, 402] on div "### Performance Analysis Report for PrimeView ([URL][DOMAIN_NAME]) #### 1. Webs…" at bounding box center [780, 69] width 571 height 776
copy div "### Performance Analysis Report for PrimeView ([URL][DOMAIN_NAME]) #### 1. Webs…"
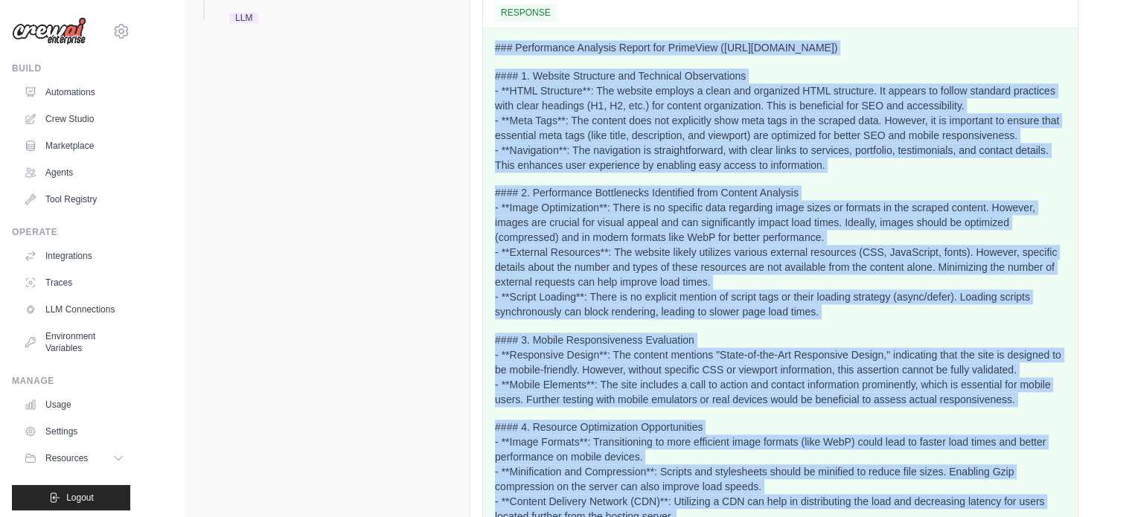
scroll to position [1685, 0]
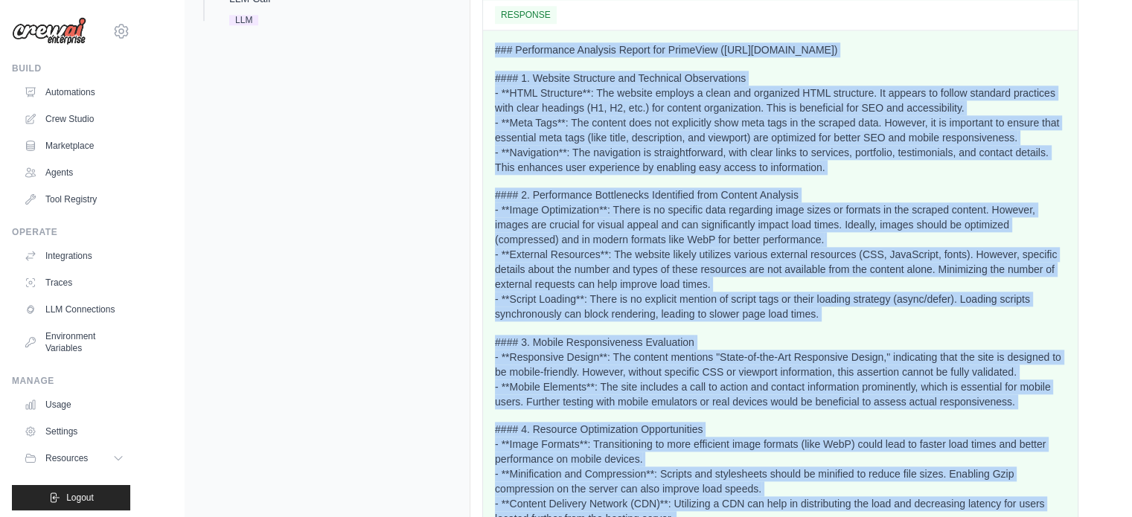
click at [569, 319] on p "#### 2. Performance Bottlenecks Identified from Content Analysis - **Image Opti…" at bounding box center [780, 255] width 571 height 134
